Goal: Find contact information: Find contact information

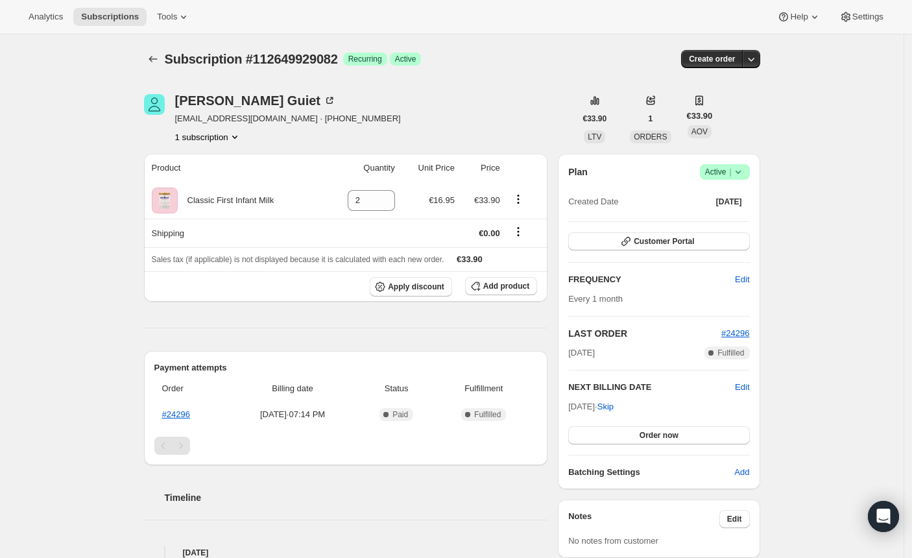
click at [188, 120] on span "[EMAIL_ADDRESS][DOMAIN_NAME] · [PHONE_NUMBER]" at bounding box center [288, 118] width 226 height 13
click at [188, 121] on span "[EMAIL_ADDRESS][DOMAIN_NAME] · [PHONE_NUMBER]" at bounding box center [288, 118] width 226 height 13
click at [188, 120] on span "[EMAIL_ADDRESS][DOMAIN_NAME] · [PHONE_NUMBER]" at bounding box center [288, 118] width 226 height 13
click at [164, 113] on img "Michael Guiet" at bounding box center [154, 104] width 21 height 21
click at [173, 115] on div "[PERSON_NAME] [EMAIL_ADDRESS][DOMAIN_NAME] · [PHONE_NUMBER] 1 subscription" at bounding box center [359, 118] width 431 height 49
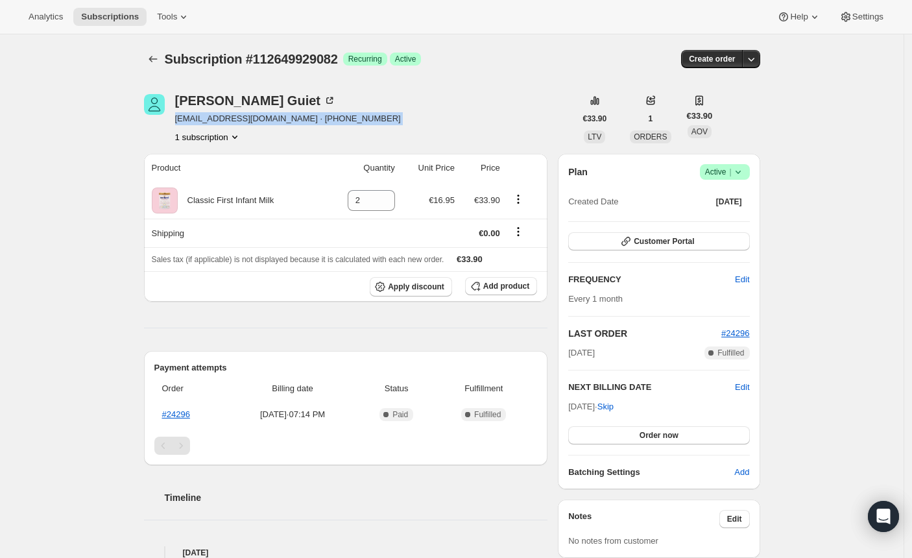
drag, startPoint x: 180, startPoint y: 117, endPoint x: 263, endPoint y: 115, distance: 83.7
click at [265, 115] on span "[EMAIL_ADDRESS][DOMAIN_NAME] · [PHONE_NUMBER]" at bounding box center [288, 118] width 226 height 13
click at [178, 115] on span "[EMAIL_ADDRESS][DOMAIN_NAME] · [PHONE_NUMBER]" at bounding box center [288, 118] width 226 height 13
drag, startPoint x: 266, startPoint y: 119, endPoint x: 178, endPoint y: 116, distance: 87.6
click at [178, 116] on span "[EMAIL_ADDRESS][DOMAIN_NAME] · [PHONE_NUMBER]" at bounding box center [288, 118] width 226 height 13
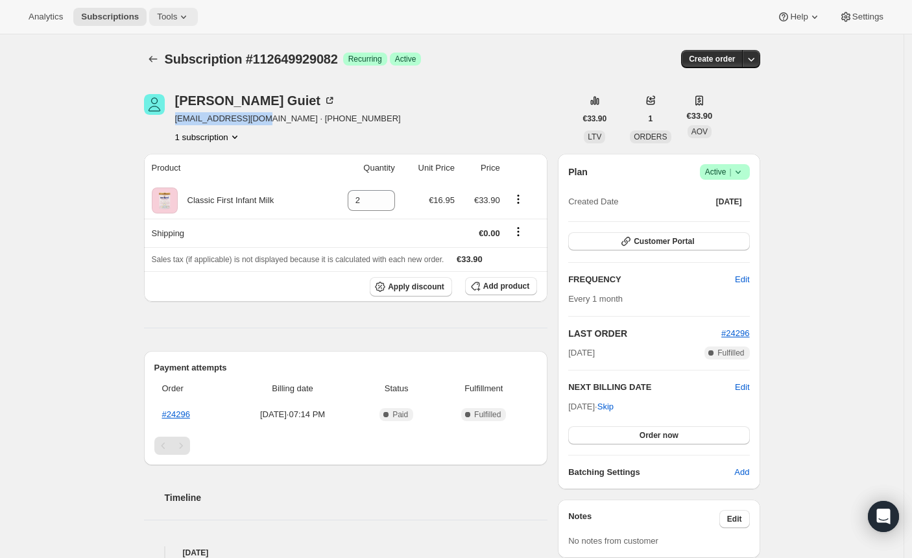
copy span "[EMAIL_ADDRESS][DOMAIN_NAME]"
